Goal: Task Accomplishment & Management: Use online tool/utility

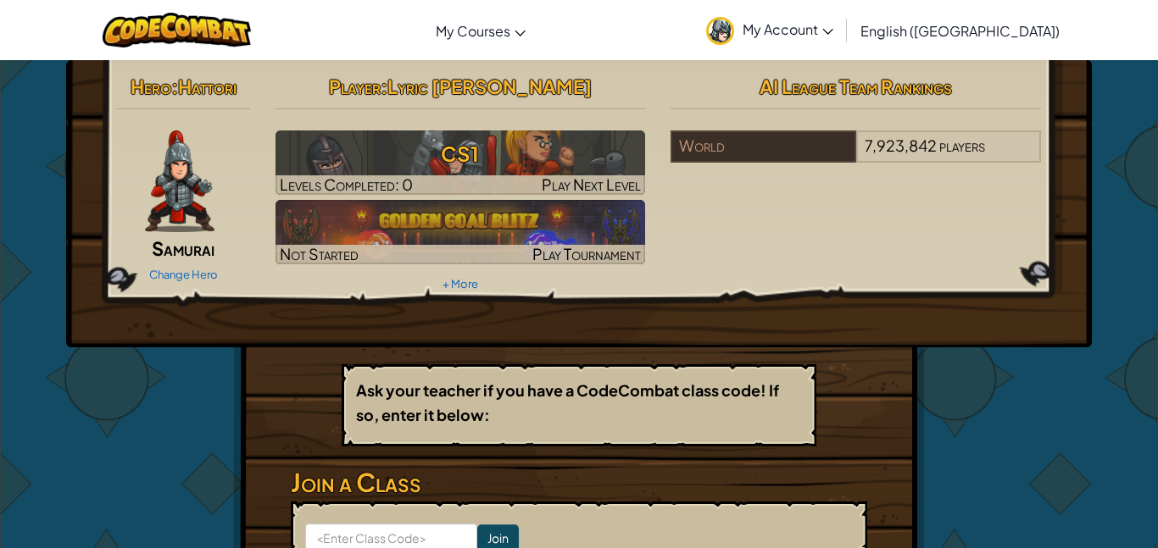
click at [214, 88] on span "Hattori" at bounding box center [207, 87] width 58 height 24
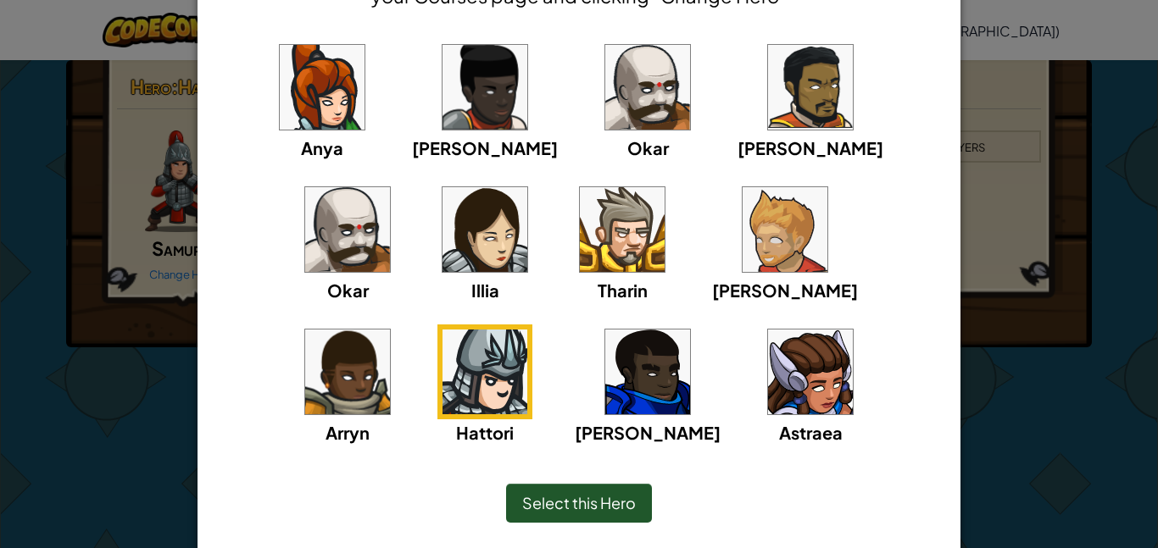
scroll to position [137, 0]
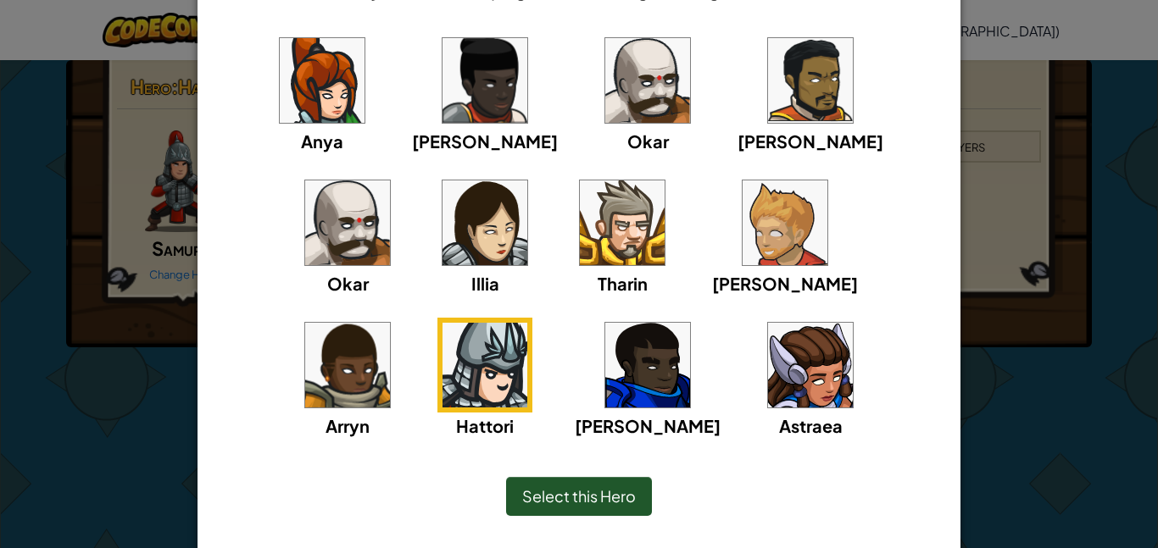
click at [768, 406] on img at bounding box center [810, 365] width 85 height 85
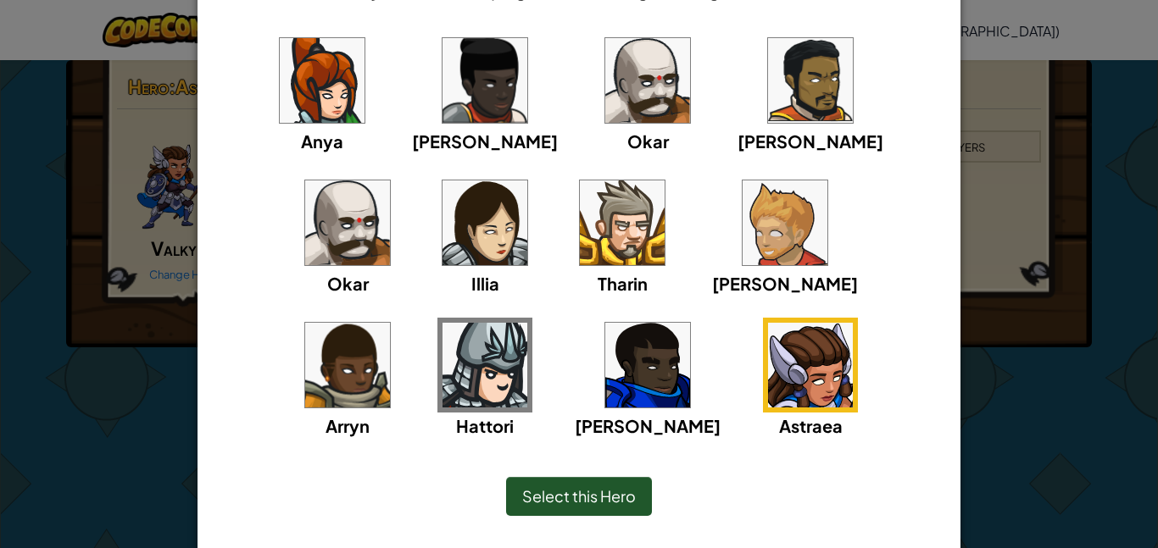
click at [605, 378] on img at bounding box center [647, 365] width 85 height 85
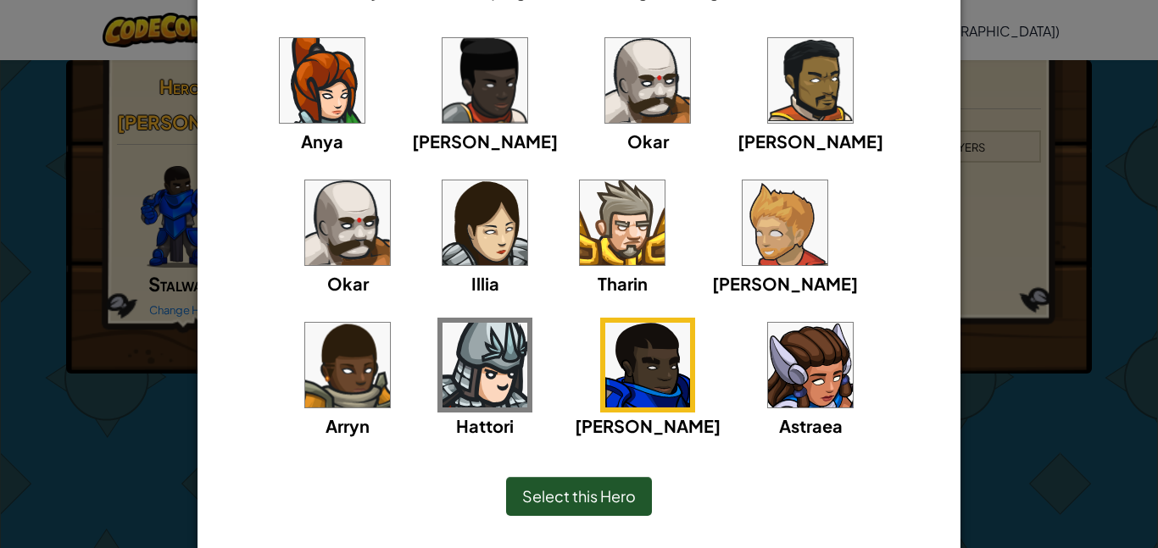
click at [437, 216] on div "Illia" at bounding box center [484, 235] width 95 height 121
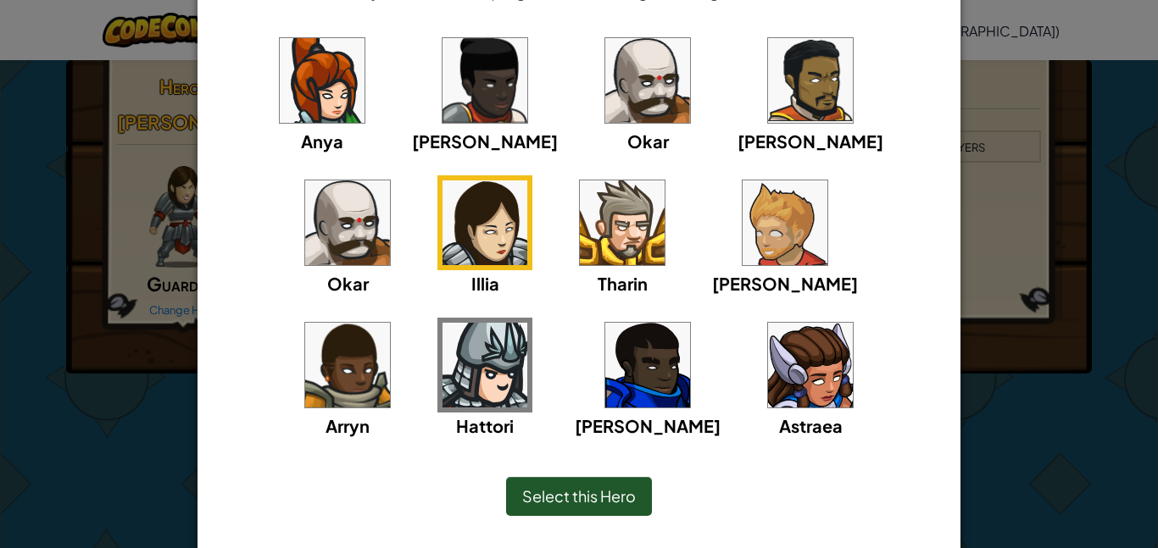
click at [580, 228] on img at bounding box center [622, 222] width 85 height 85
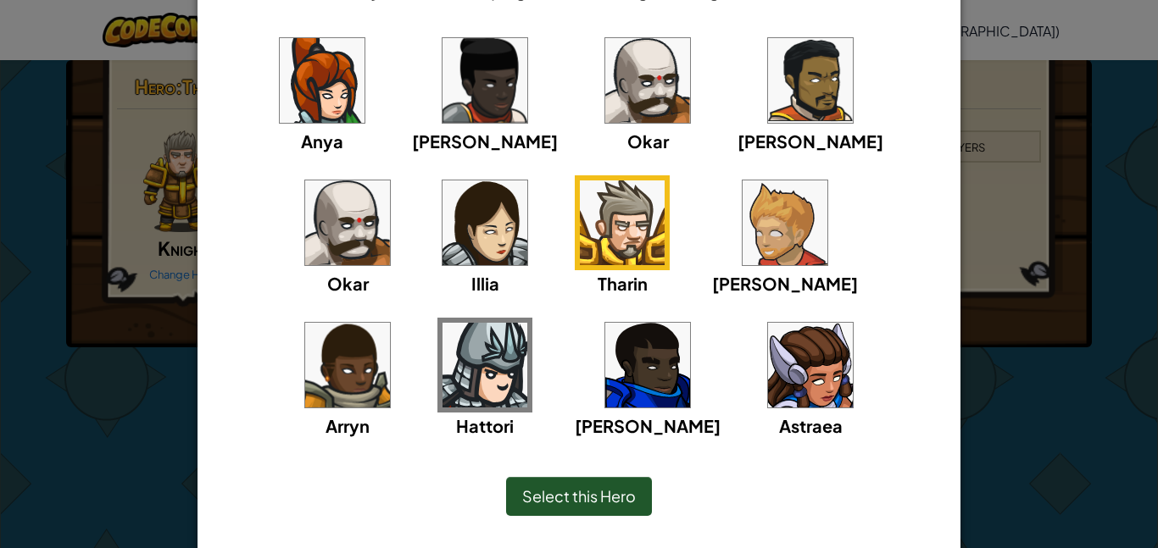
click at [605, 116] on img at bounding box center [647, 80] width 85 height 85
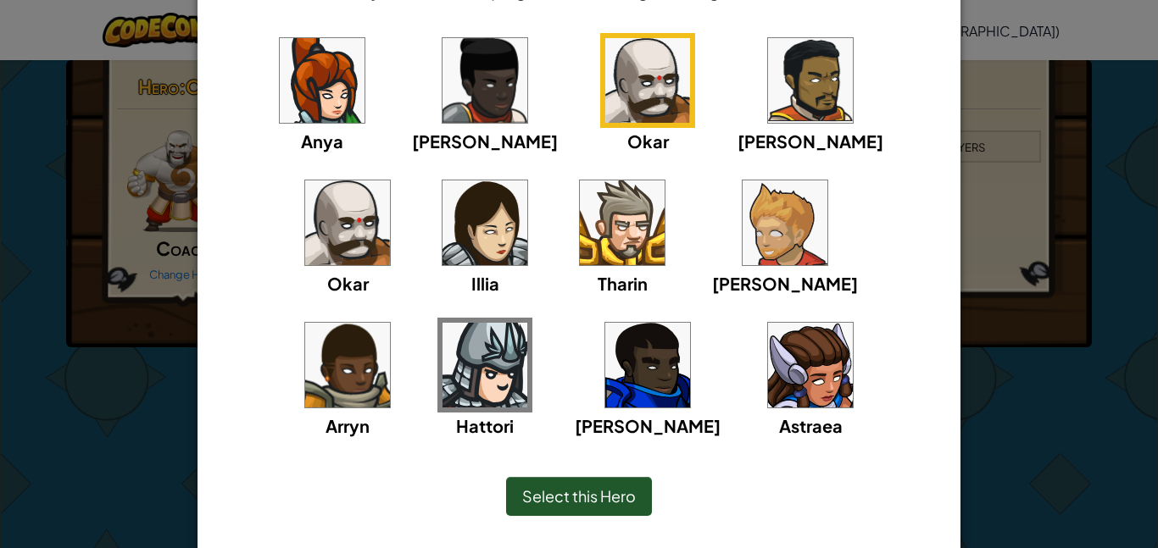
click at [768, 106] on img at bounding box center [810, 80] width 85 height 85
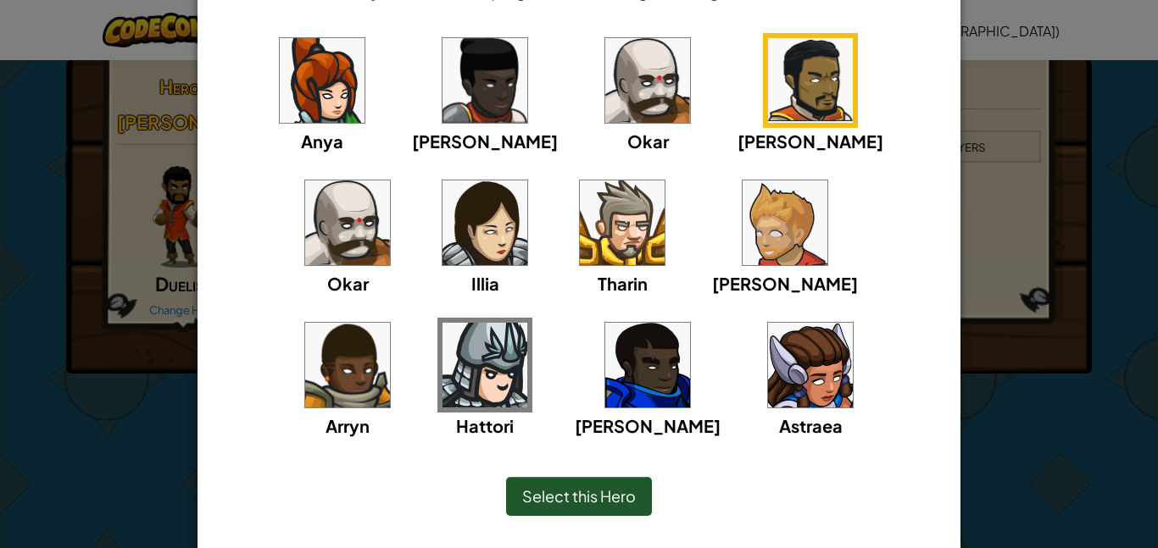
click at [395, 175] on div "Okar" at bounding box center [347, 235] width 95 height 121
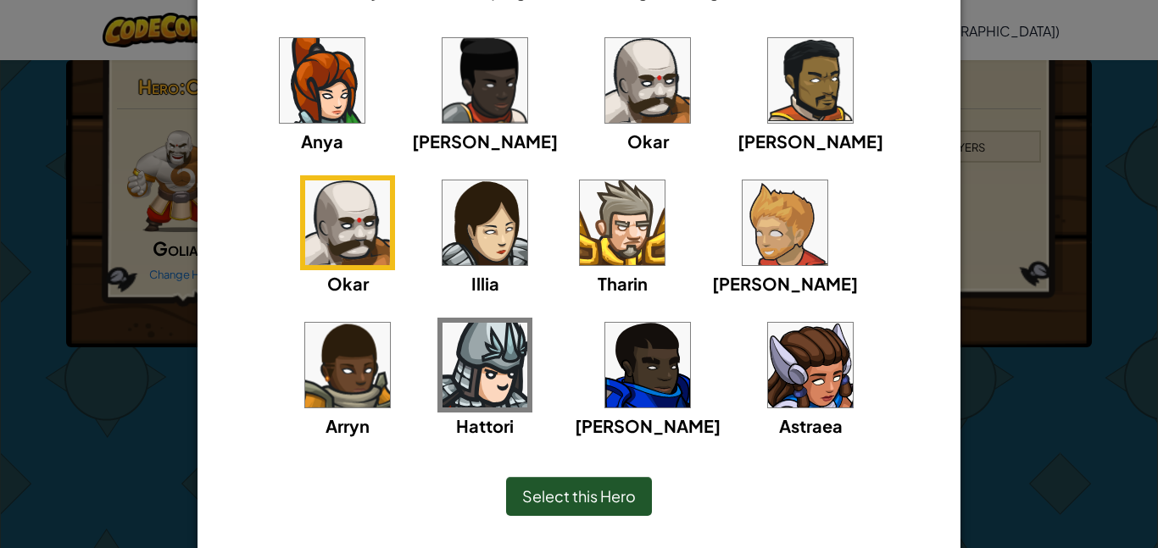
click at [768, 369] on img at bounding box center [810, 365] width 85 height 85
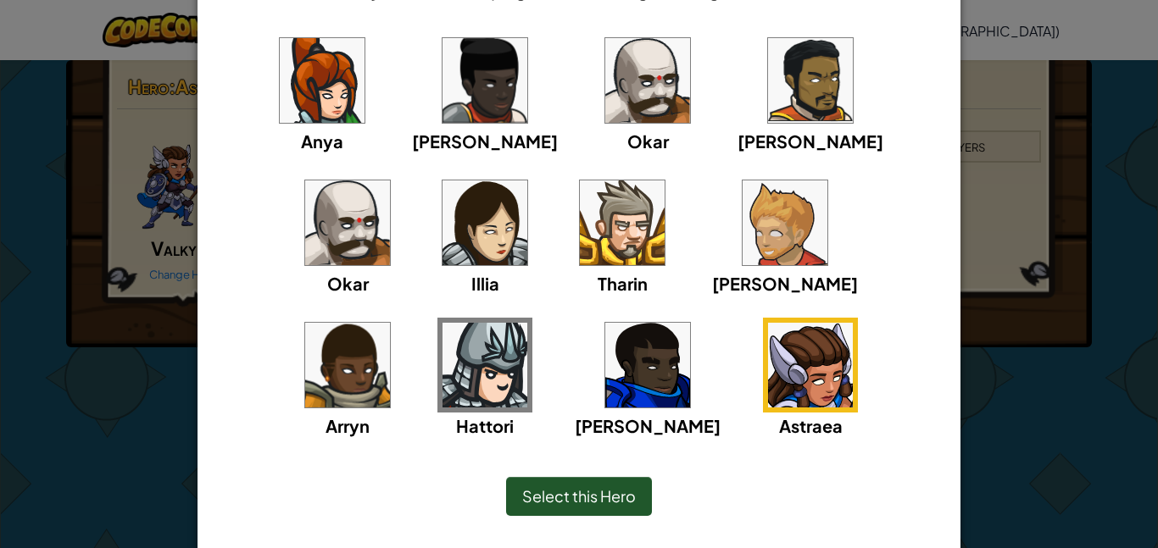
click at [527, 323] on img at bounding box center [484, 365] width 85 height 85
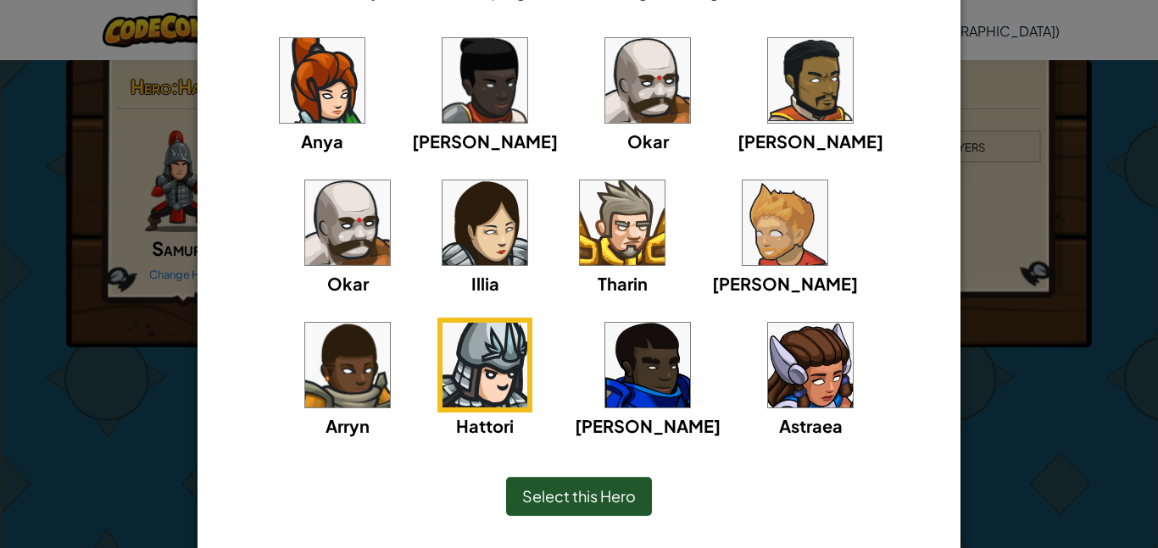
click at [580, 480] on div "Select this Hero" at bounding box center [579, 496] width 146 height 39
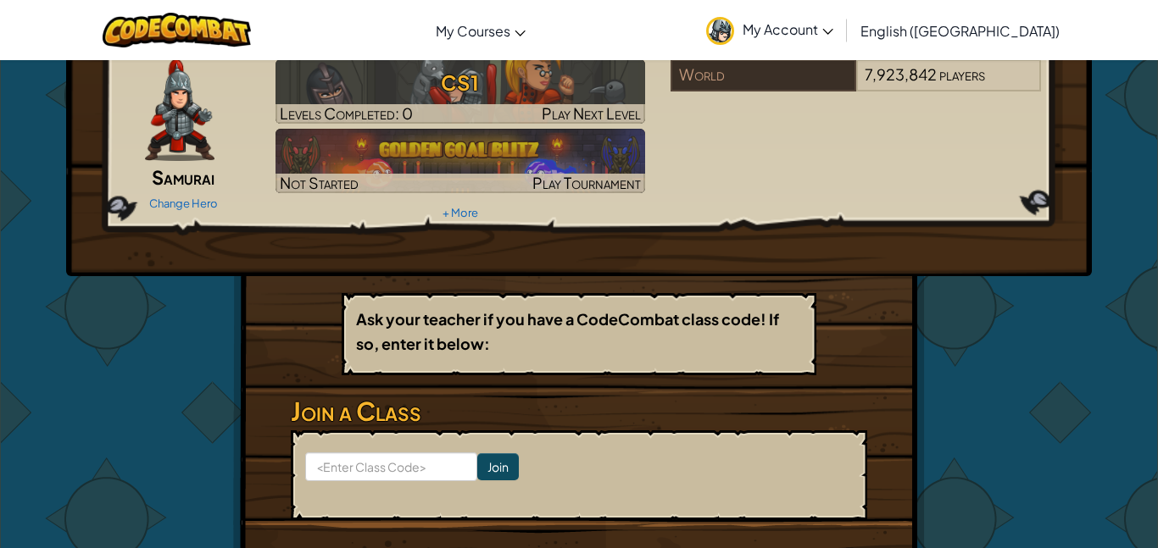
scroll to position [0, 0]
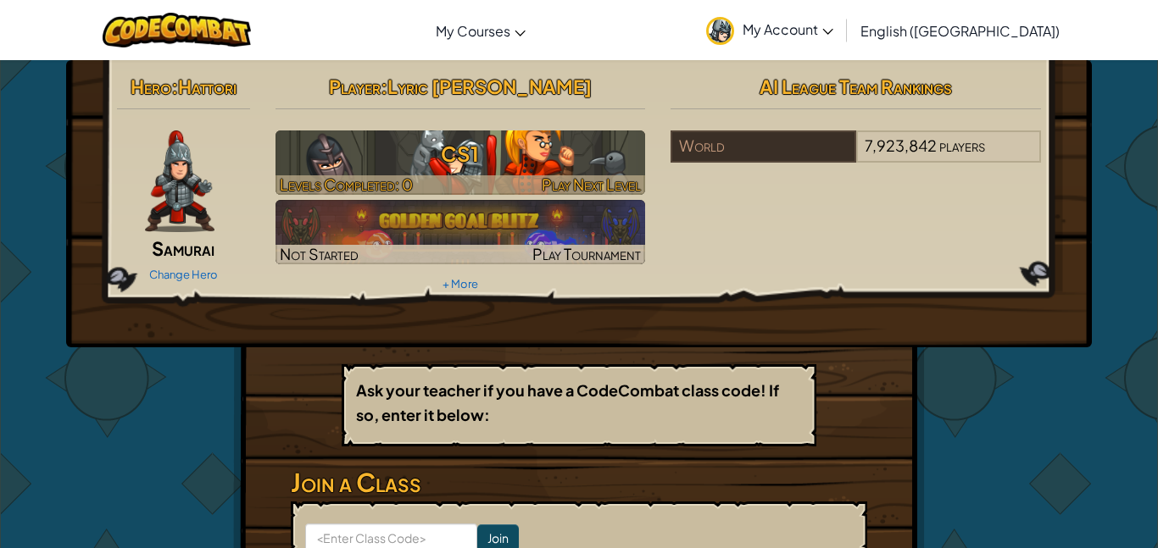
click at [522, 175] on div at bounding box center [460, 184] width 370 height 19
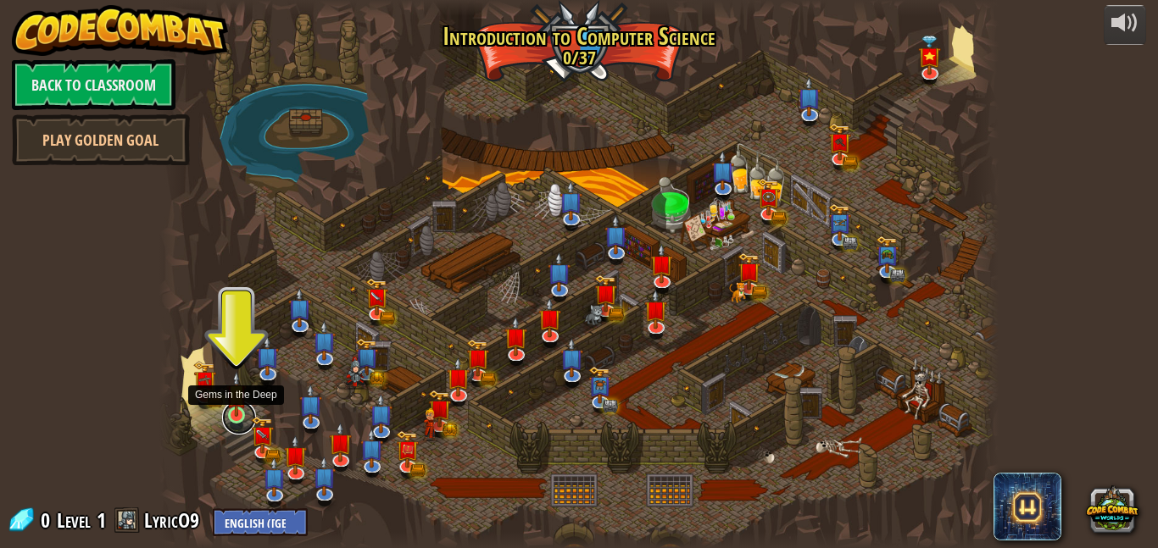
click at [241, 419] on link at bounding box center [239, 418] width 34 height 34
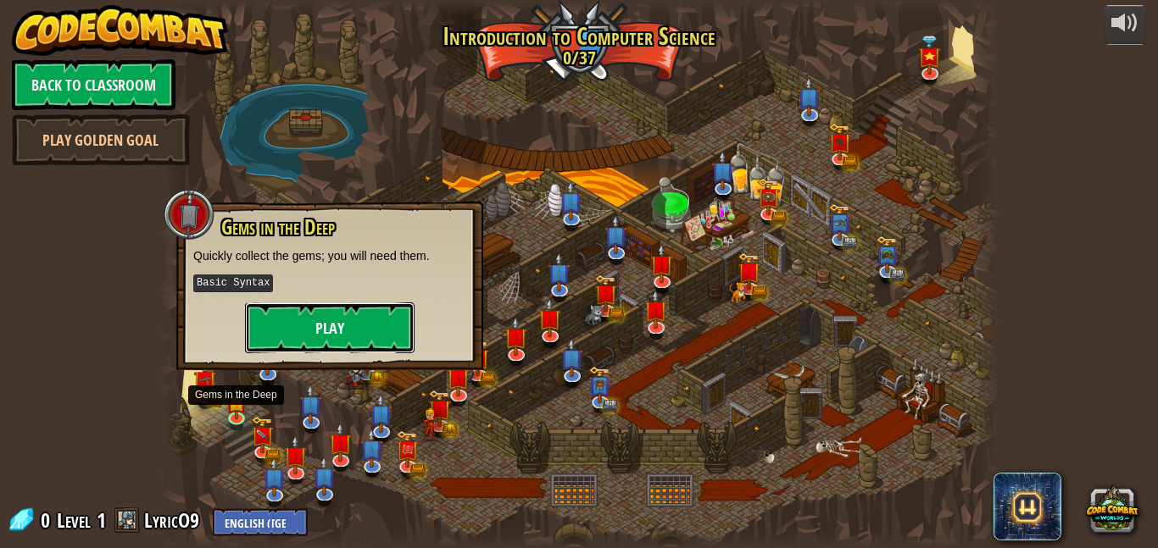
click at [352, 312] on button "Play" at bounding box center [329, 328] width 169 height 51
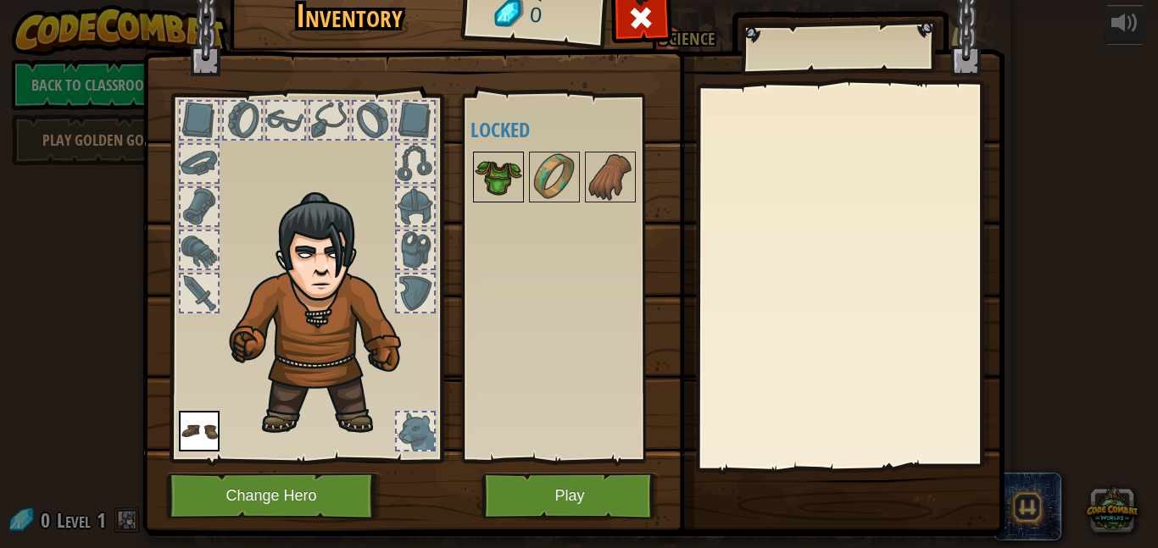
click at [495, 190] on img at bounding box center [498, 176] width 47 height 47
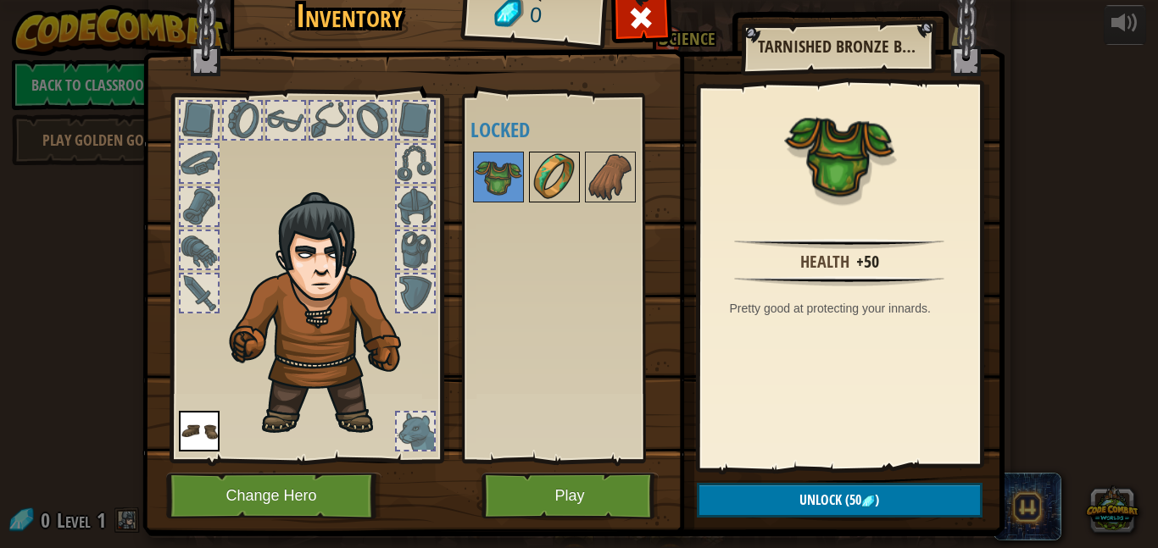
click at [543, 193] on img at bounding box center [553, 176] width 47 height 47
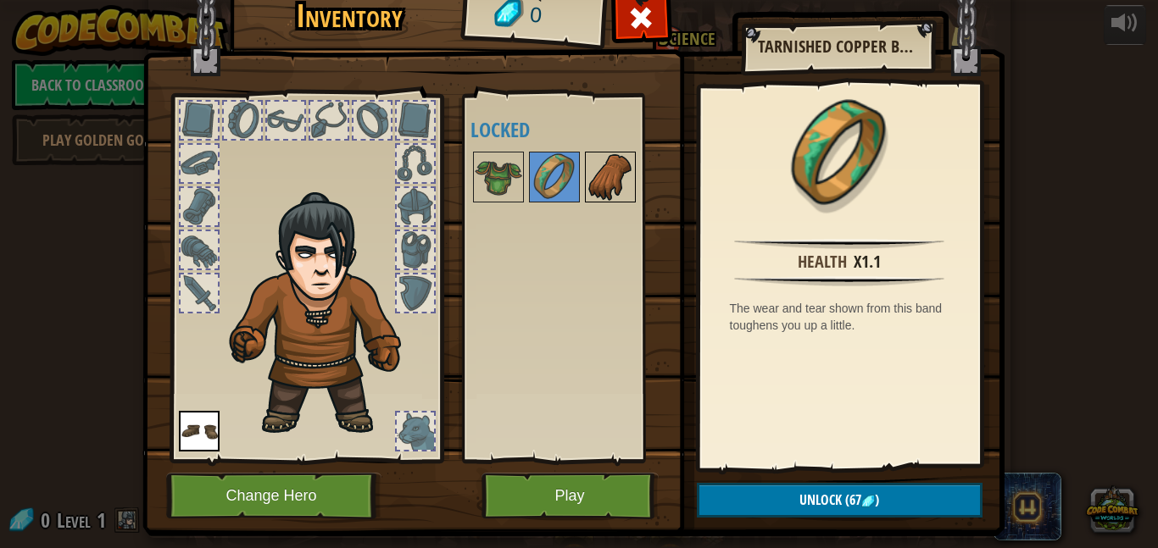
click at [591, 184] on img at bounding box center [609, 176] width 47 height 47
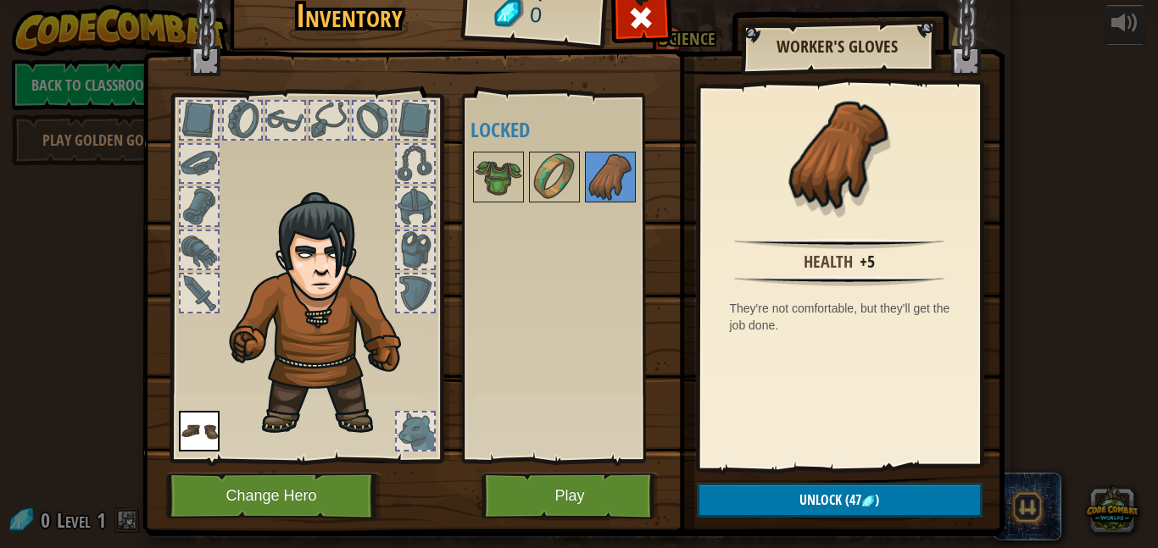
drag, startPoint x: 485, startPoint y: 169, endPoint x: 358, endPoint y: 137, distance: 131.1
click at [358, 137] on div "Inventory 0 Available Equip (double-click to equip) Locked Worker's Gloves Heal…" at bounding box center [579, 258] width 862 height 559
click at [626, 502] on button "Play" at bounding box center [569, 496] width 177 height 47
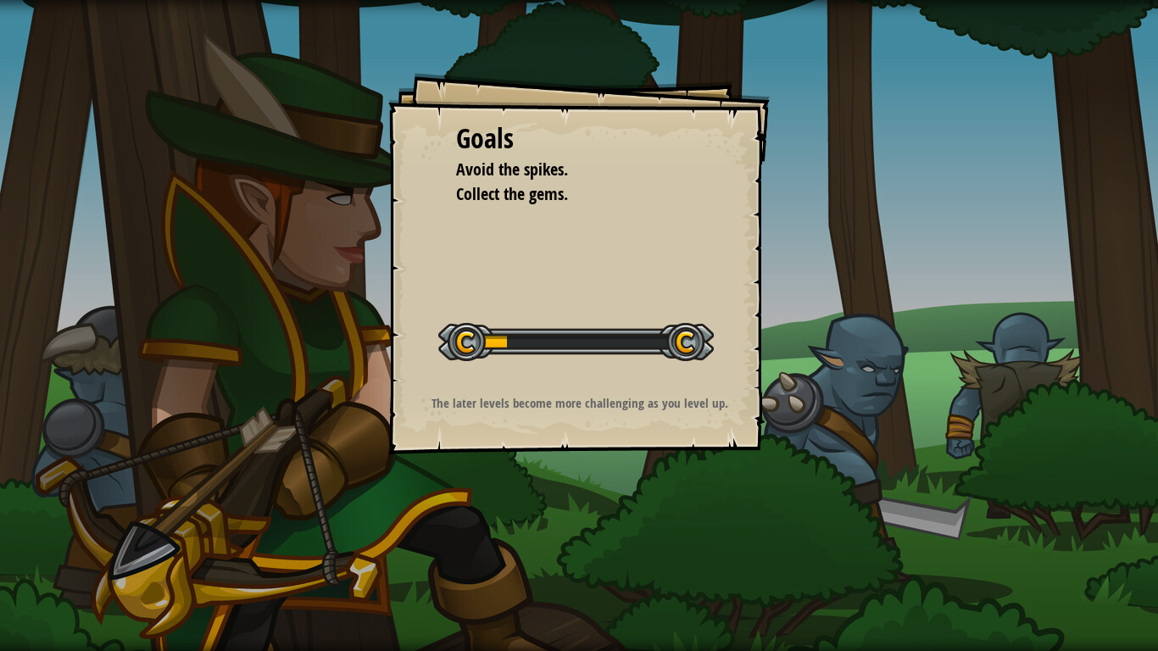
click at [801, 393] on div "Goals Avoid the spikes. Collect the gems. Start Level Error loading from server…" at bounding box center [579, 325] width 1158 height 651
